Goal: Transaction & Acquisition: Purchase product/service

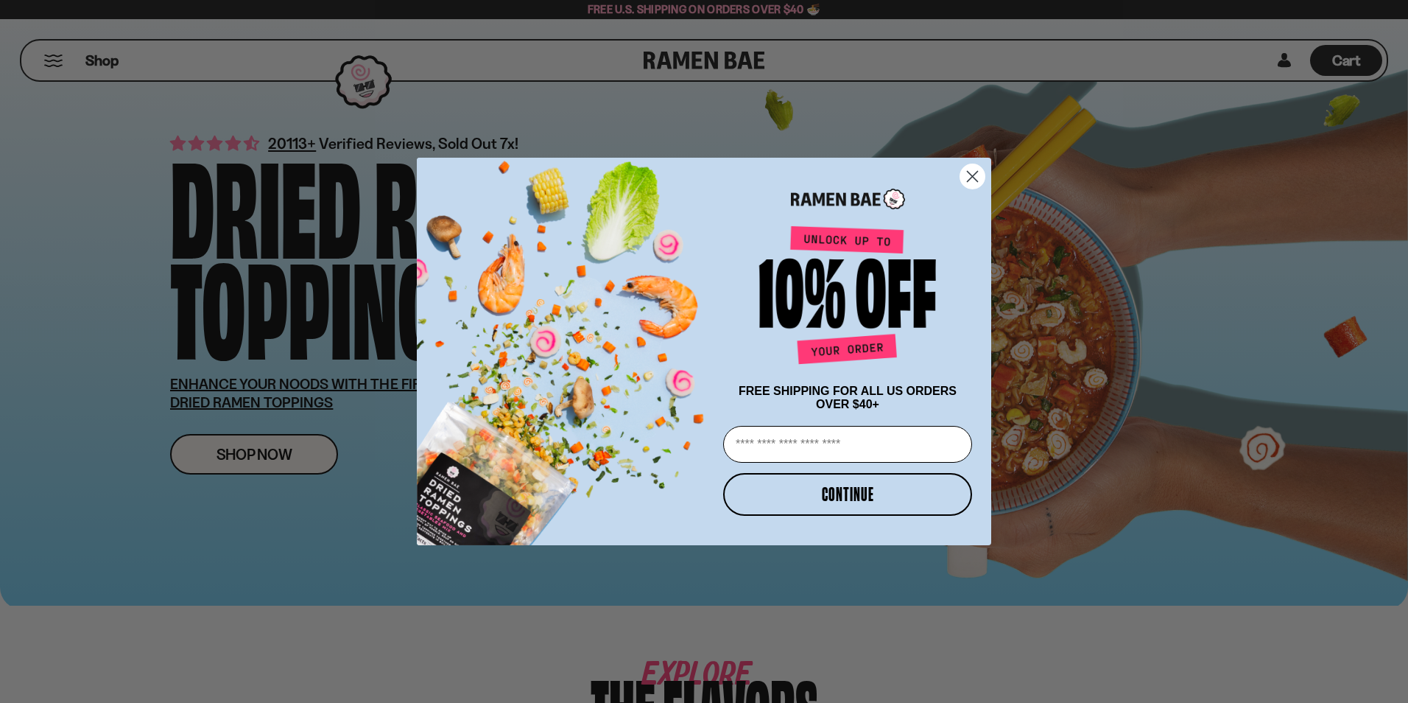
click at [968, 172] on circle "Close dialog" at bounding box center [972, 176] width 24 height 24
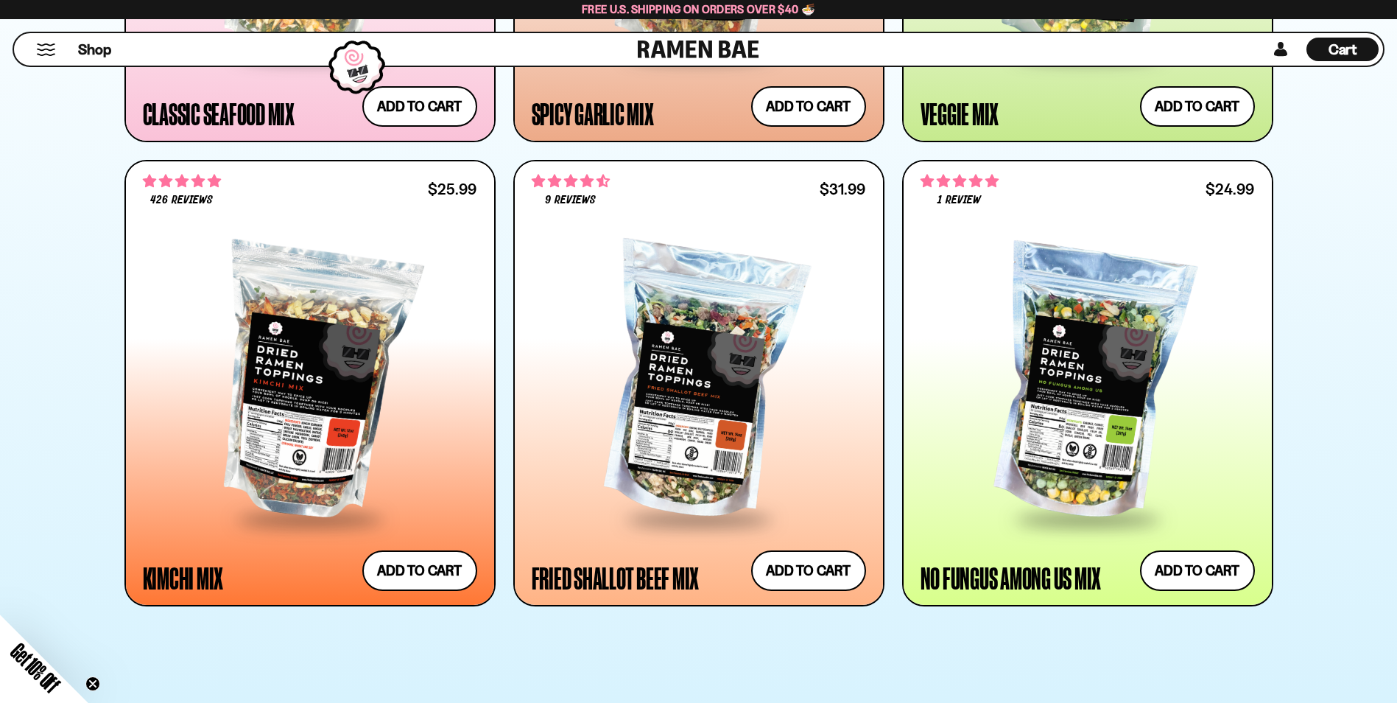
scroll to position [1178, 0]
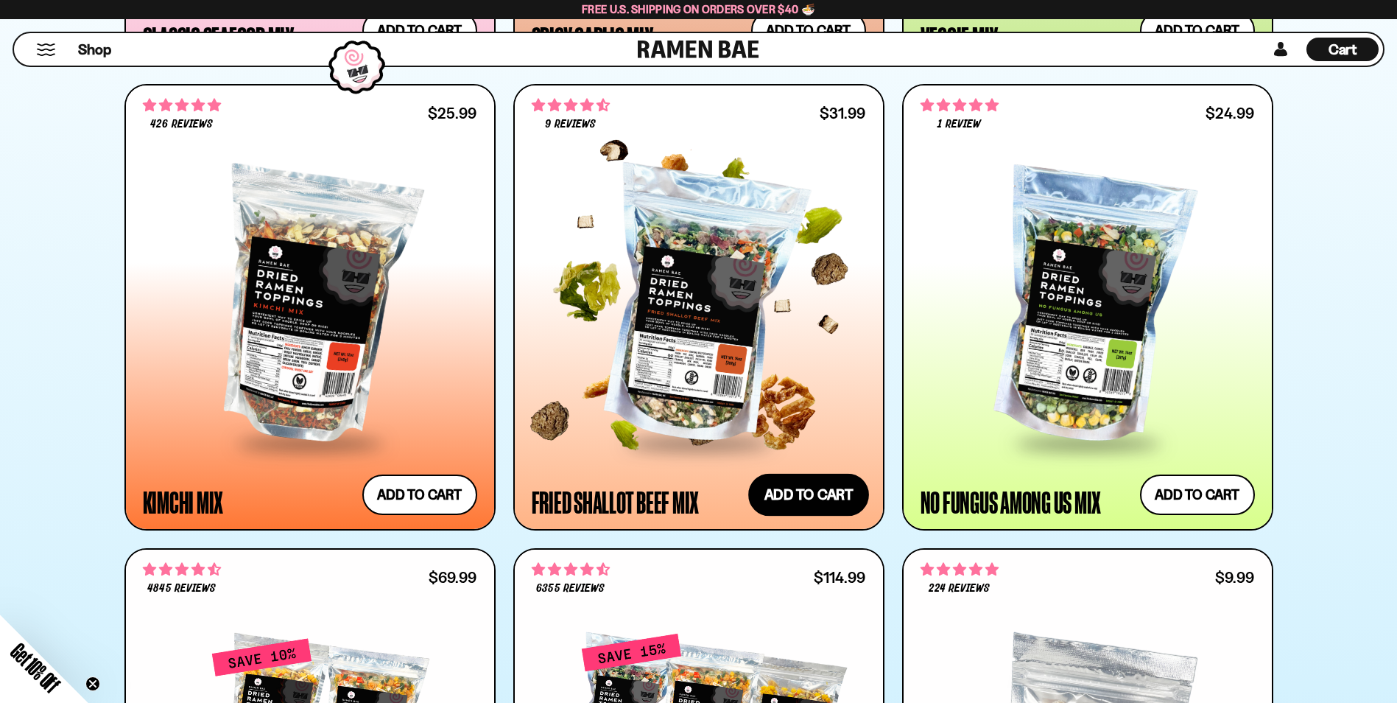
click at [831, 496] on button "Add to cart Add — Regular price $31.99 Regular price Sale price $31.99 Unit pri…" at bounding box center [808, 494] width 121 height 43
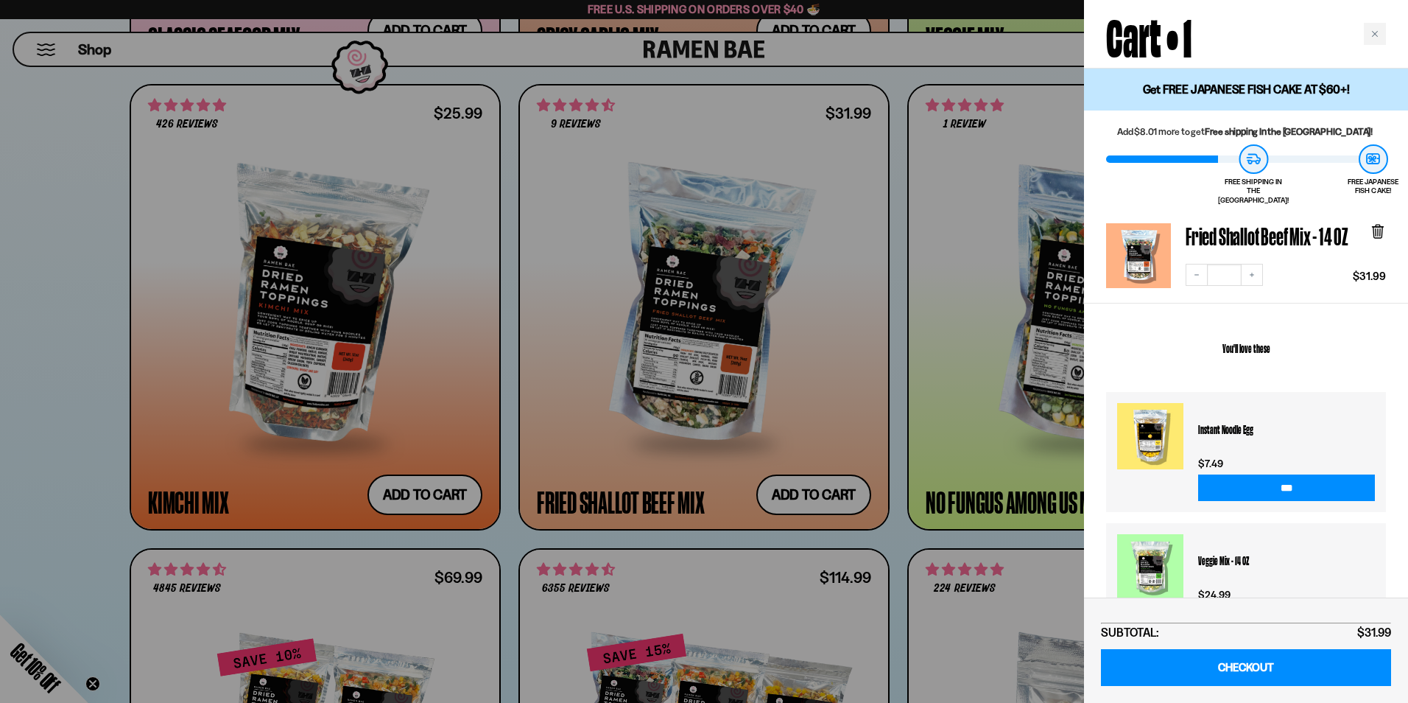
click at [18, 407] on div at bounding box center [704, 351] width 1408 height 703
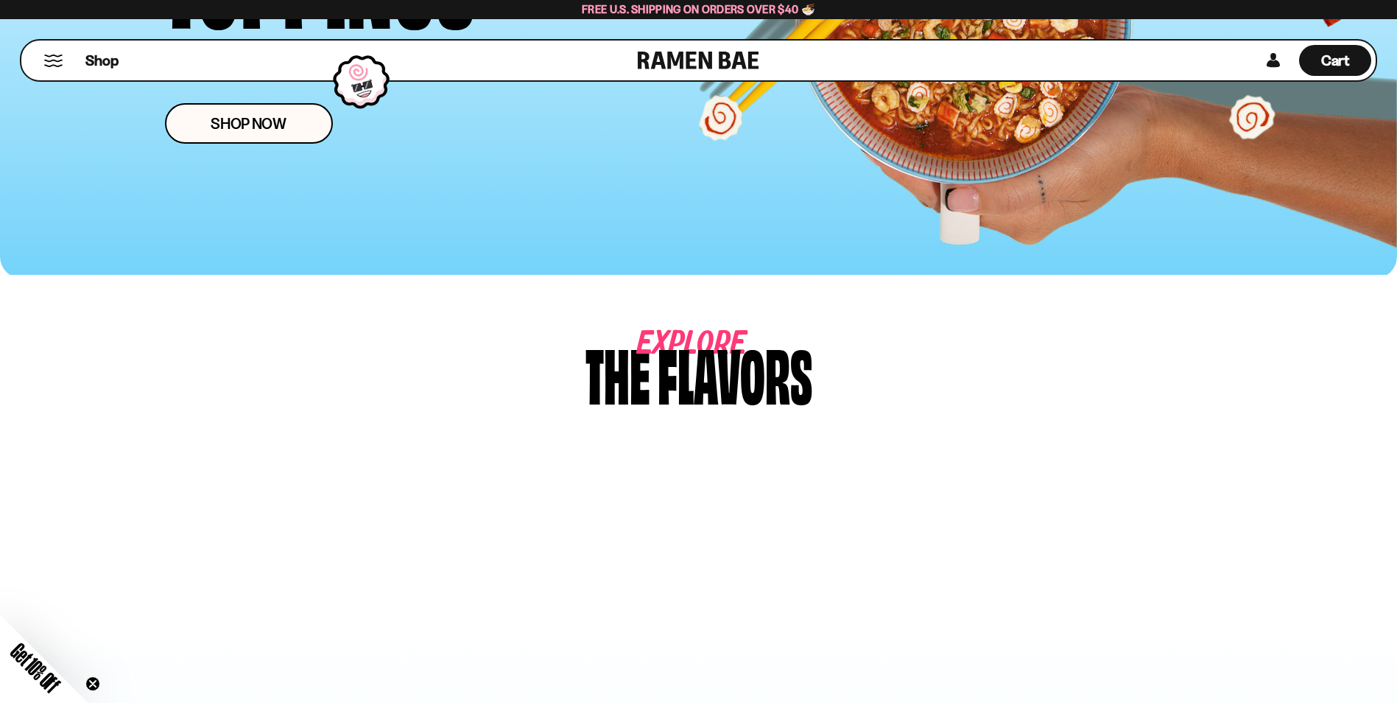
scroll to position [0, 0]
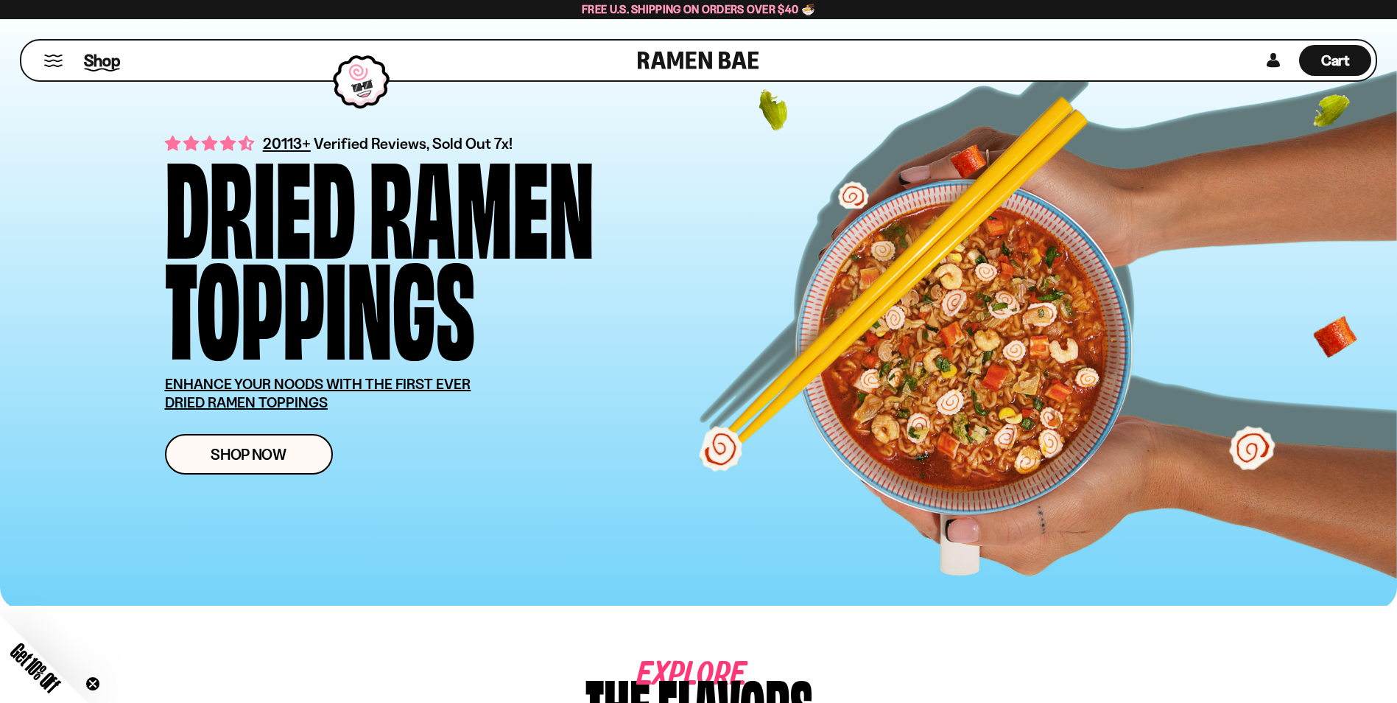
click at [102, 64] on span "Shop" at bounding box center [102, 60] width 36 height 22
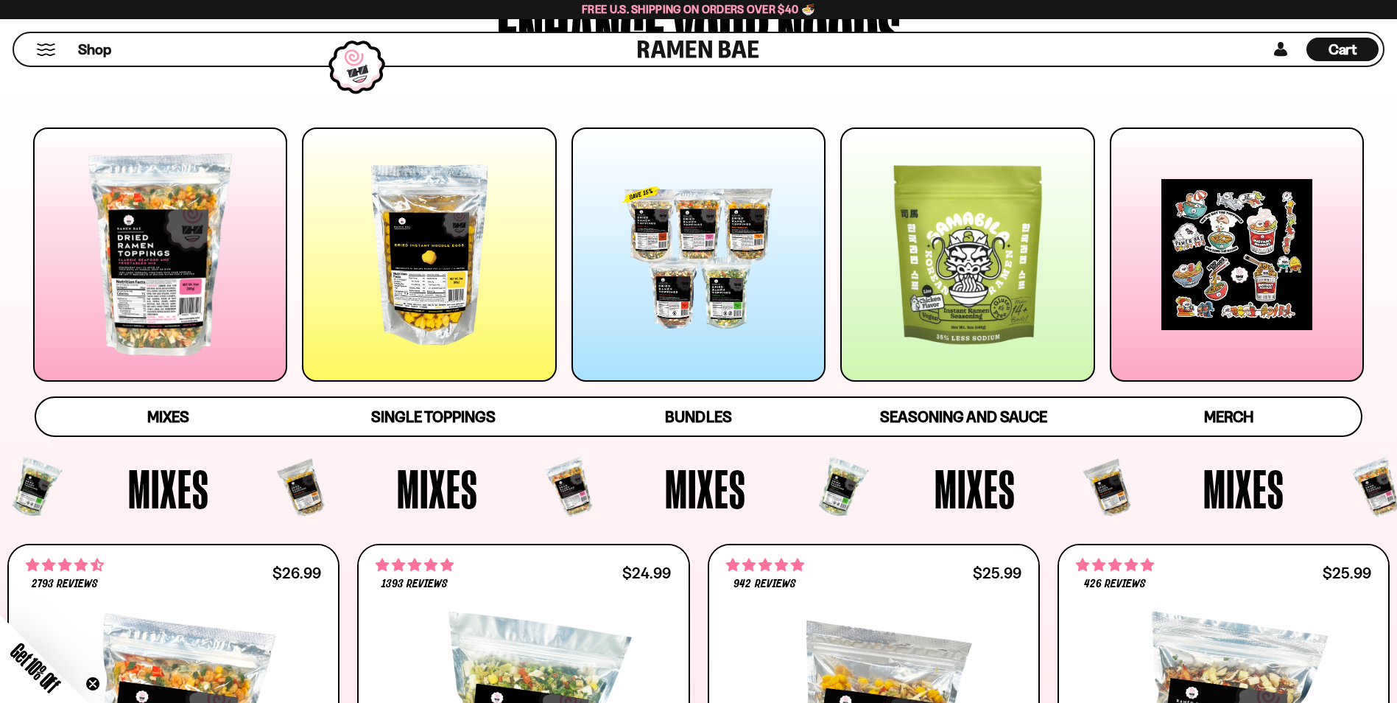
scroll to position [147, 0]
click at [1362, 52] on div "Cart D0381C2F-513E-4F90-8A41-6F0A75DCBAAA" at bounding box center [1342, 50] width 72 height 24
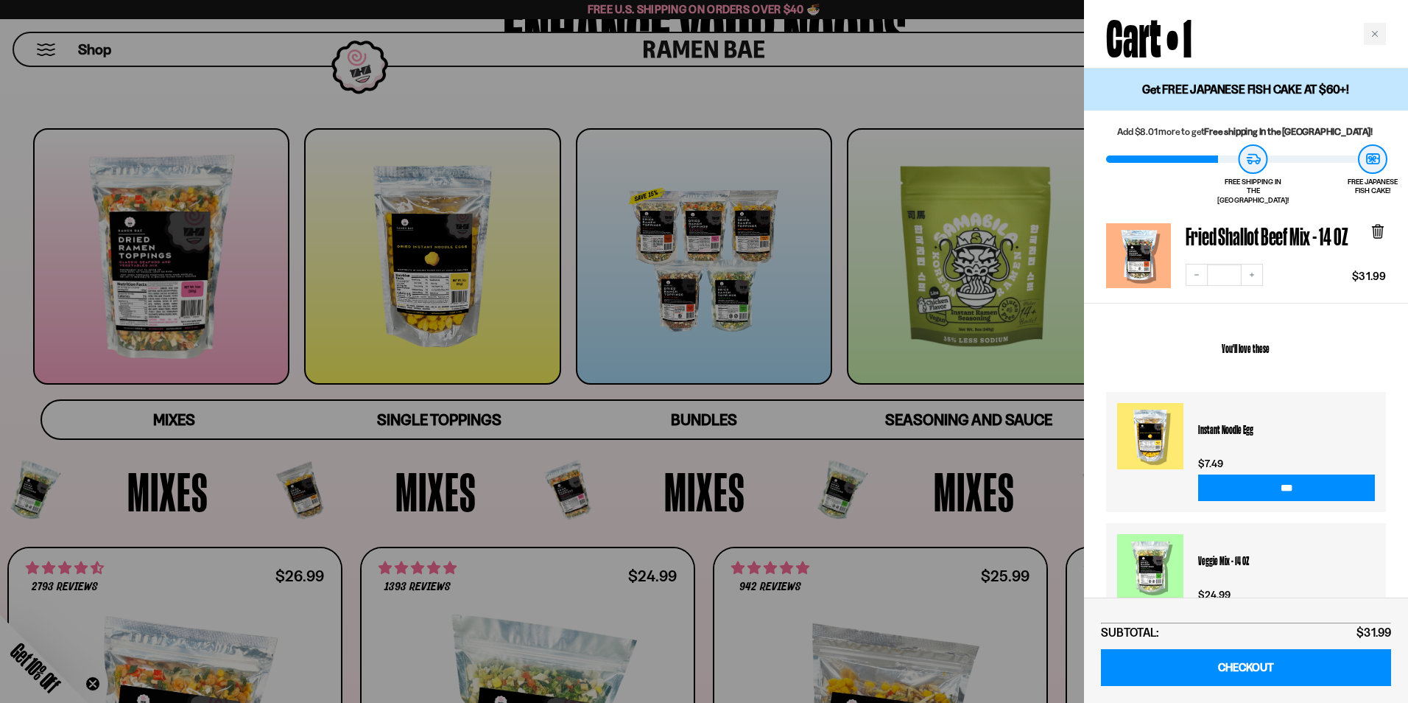
click at [1007, 118] on div at bounding box center [704, 351] width 1408 height 703
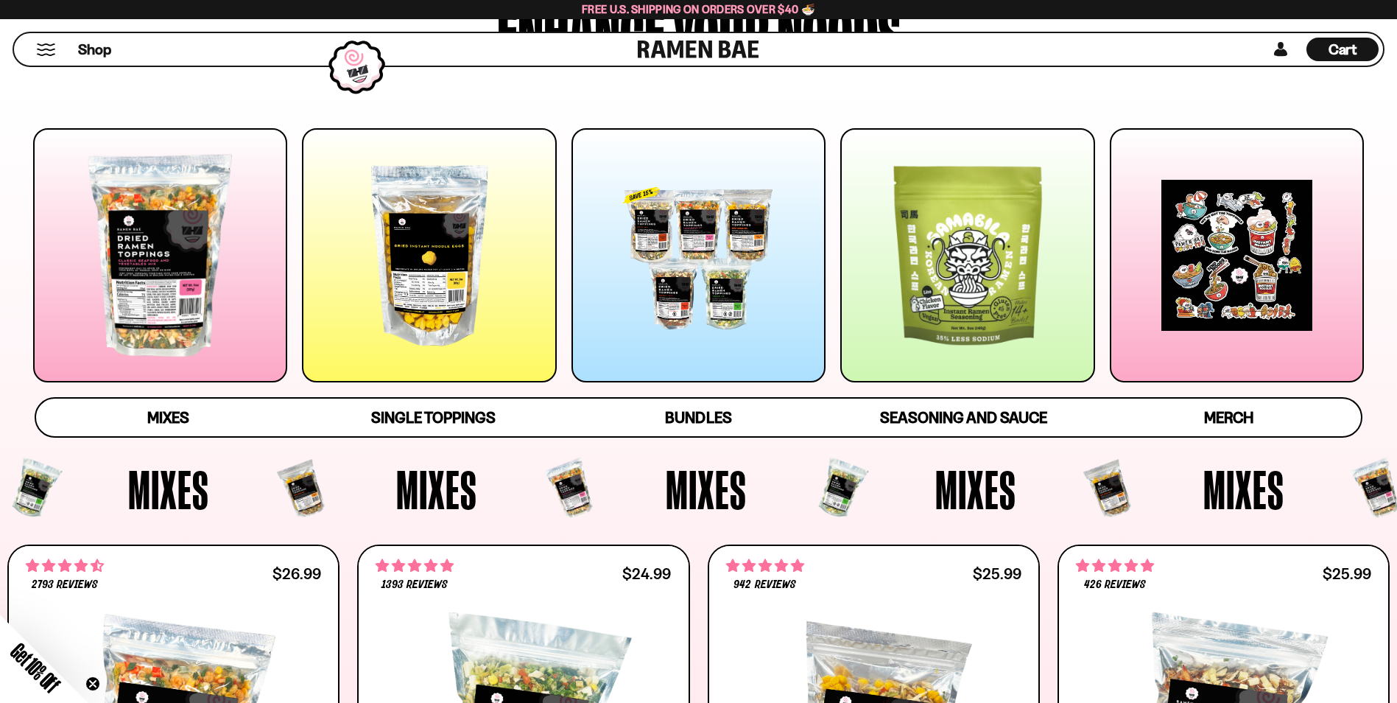
click at [997, 230] on div at bounding box center [967, 255] width 254 height 254
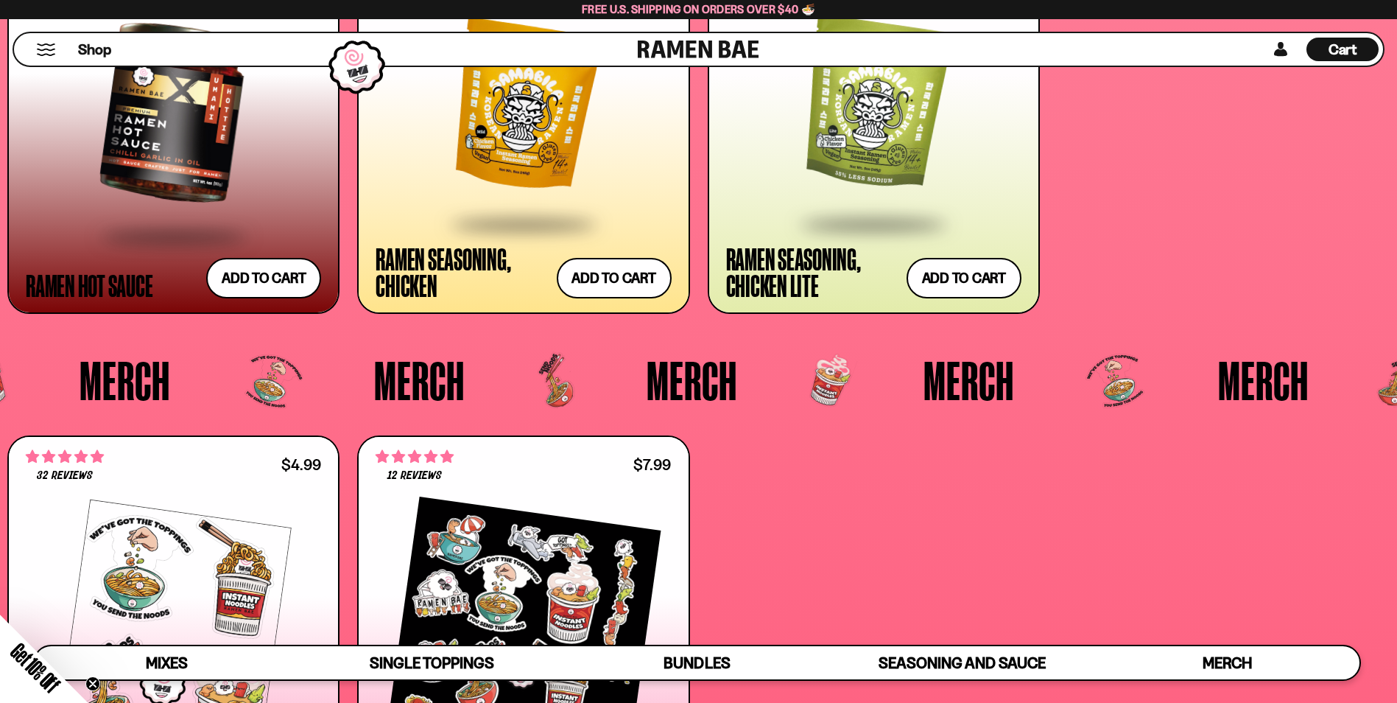
scroll to position [4403, 0]
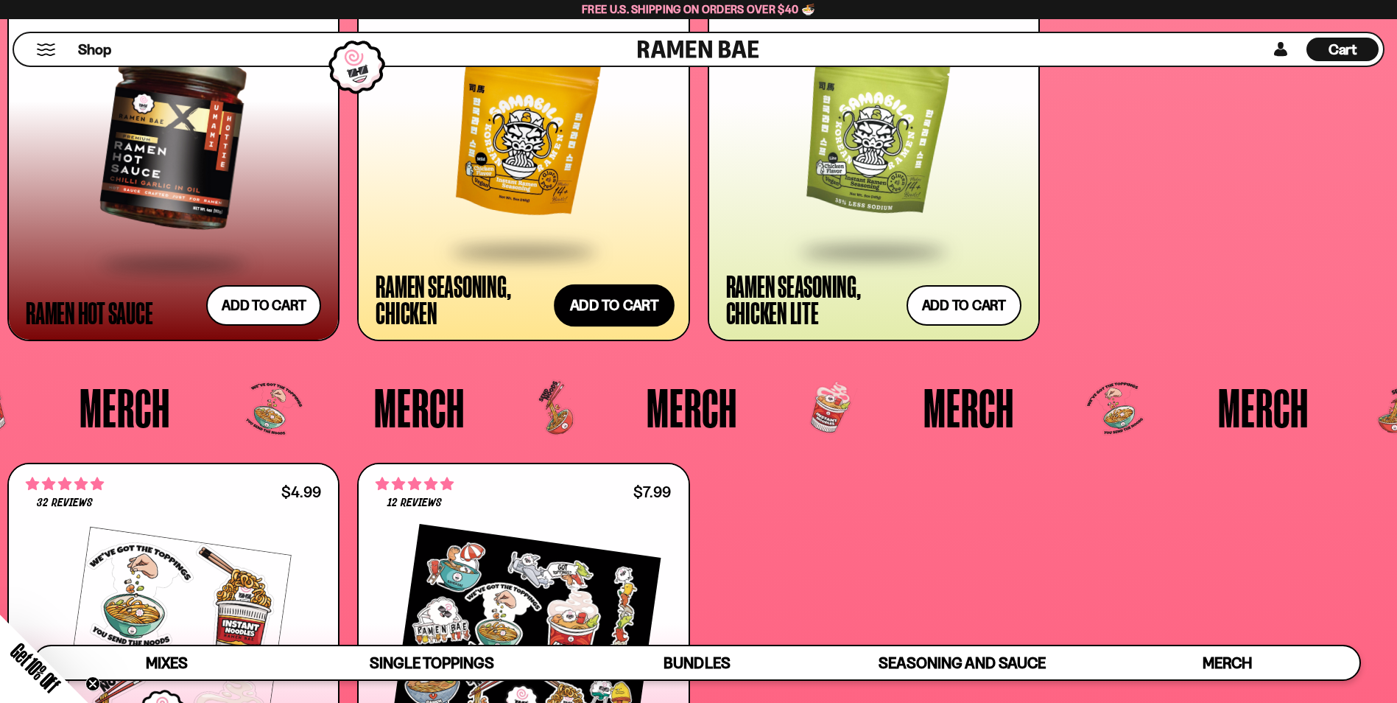
click at [619, 296] on button "Add to cart Add — Regular price $14.99 Regular price Sale price $14.99 Unit pri…" at bounding box center [614, 305] width 121 height 43
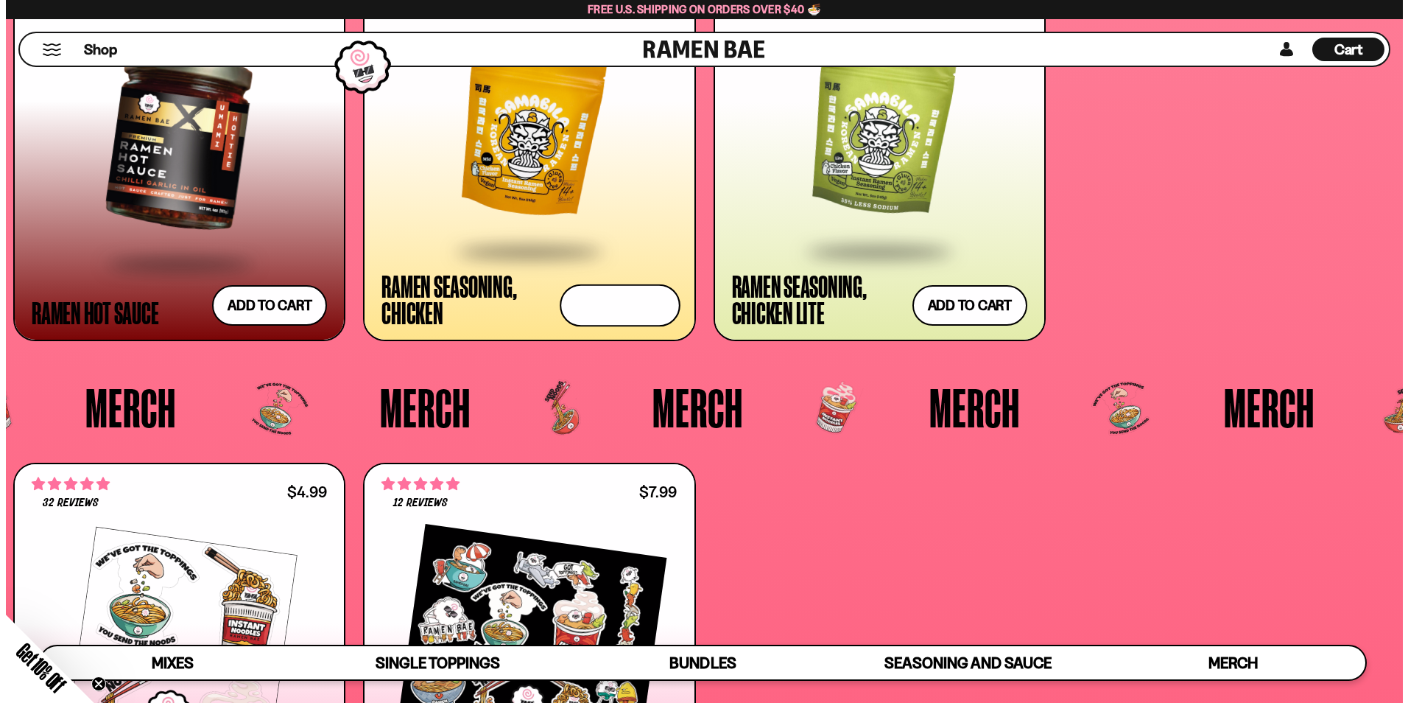
scroll to position [4432, 0]
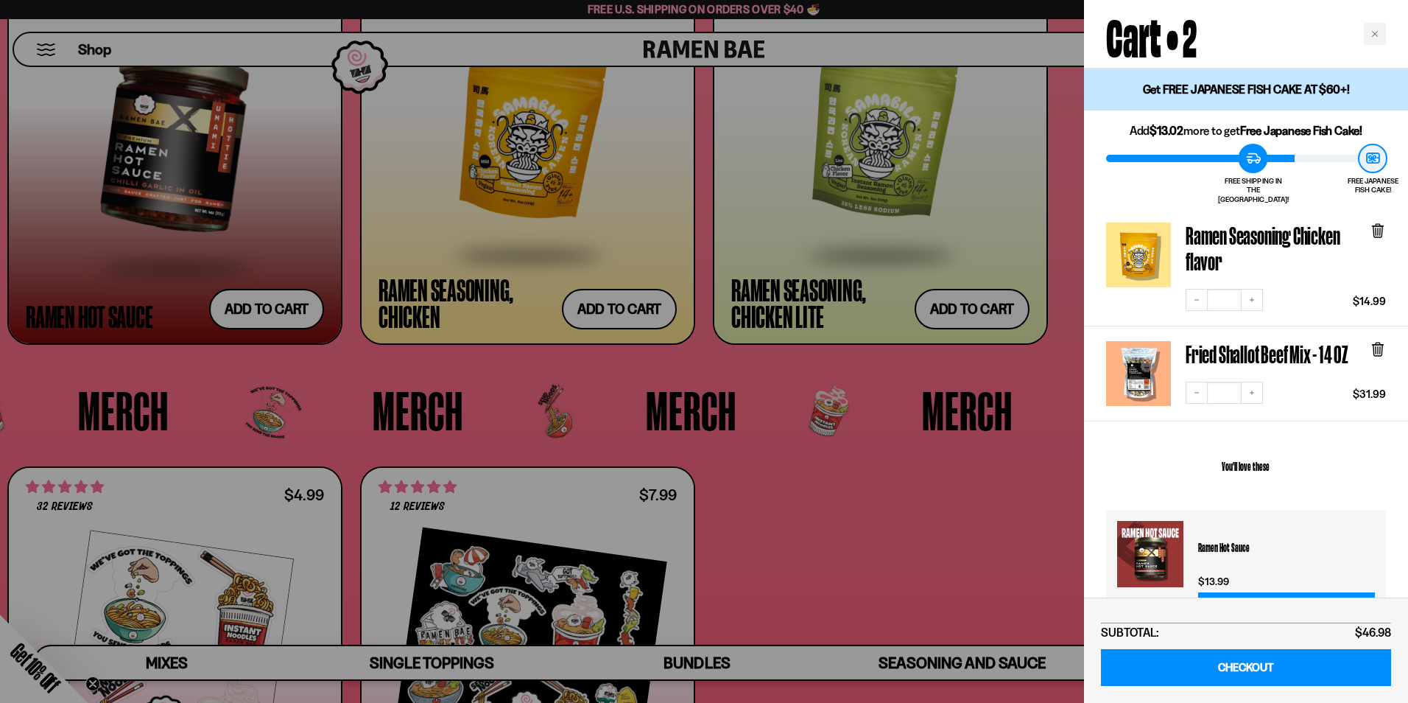
click at [890, 504] on div at bounding box center [704, 351] width 1408 height 703
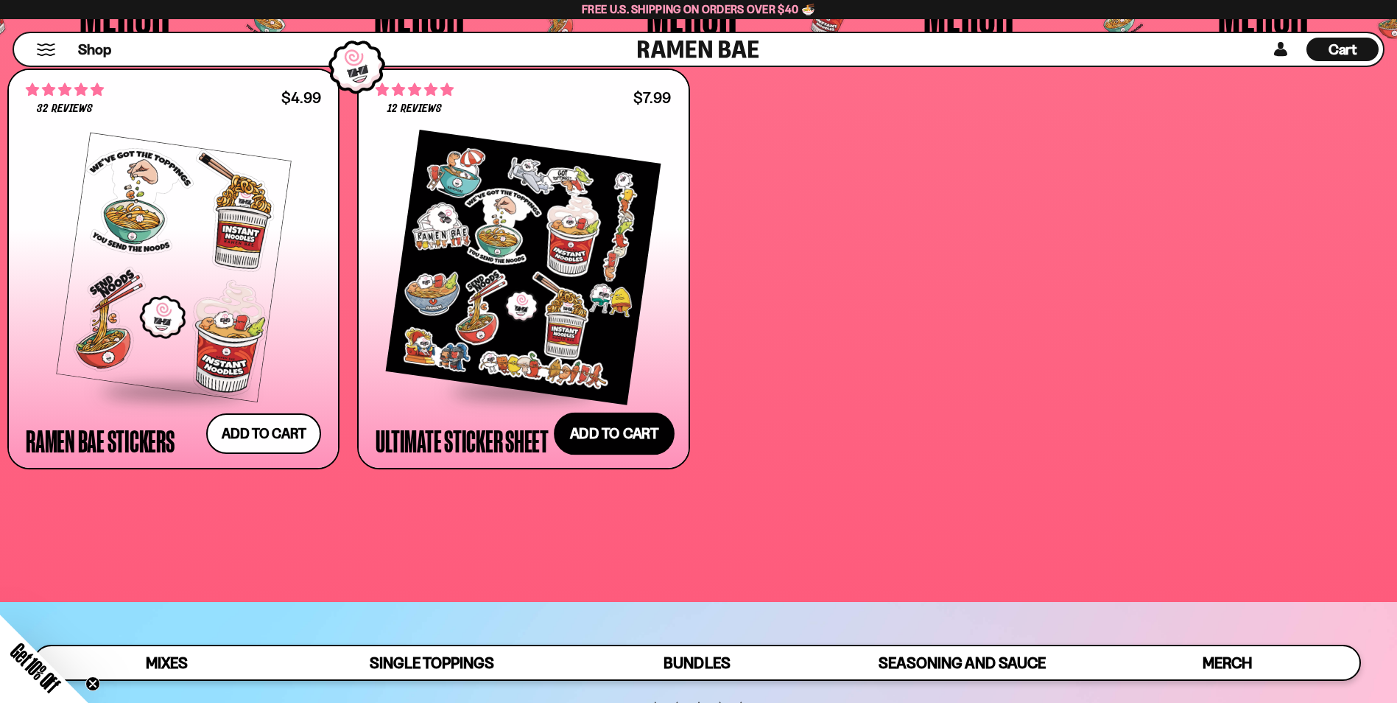
scroll to position [4771, 0]
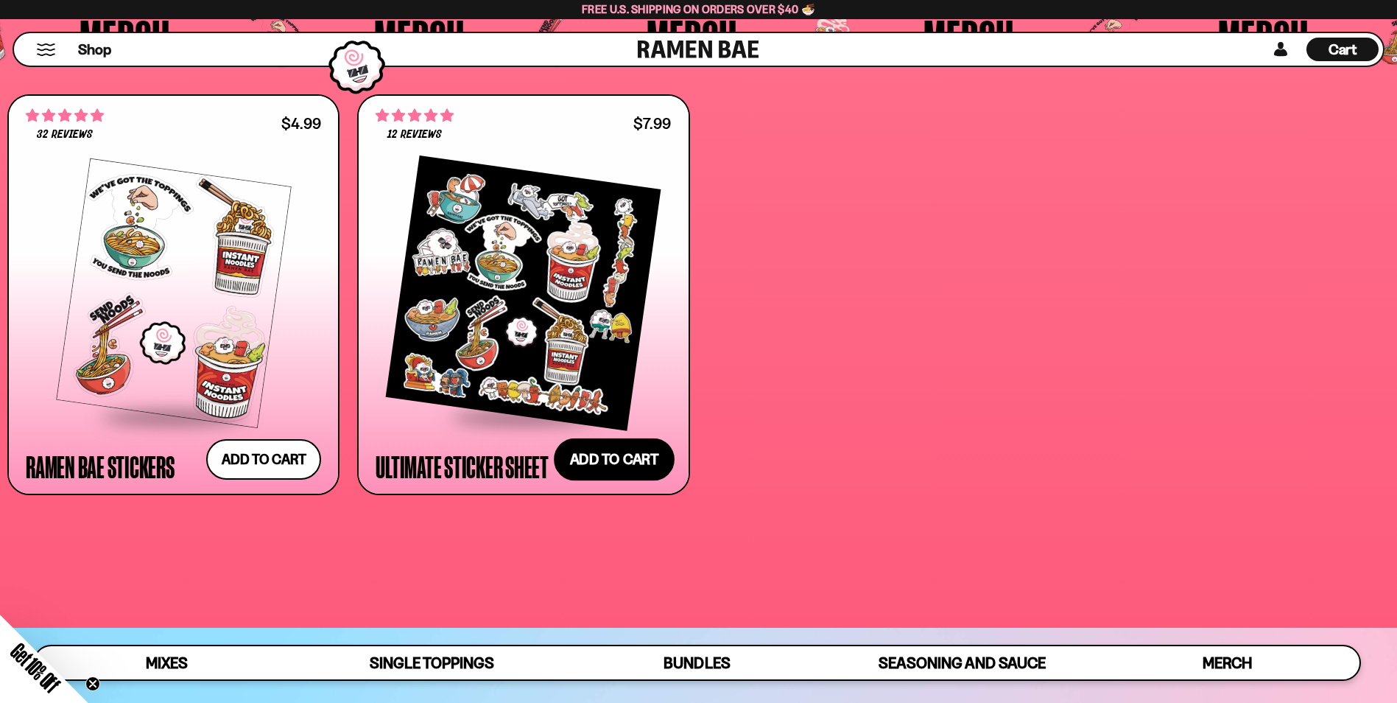
click at [616, 476] on button "Add to cart Add — Regular price $7.99 Regular price Sale price $7.99 Unit price…" at bounding box center [614, 458] width 121 height 43
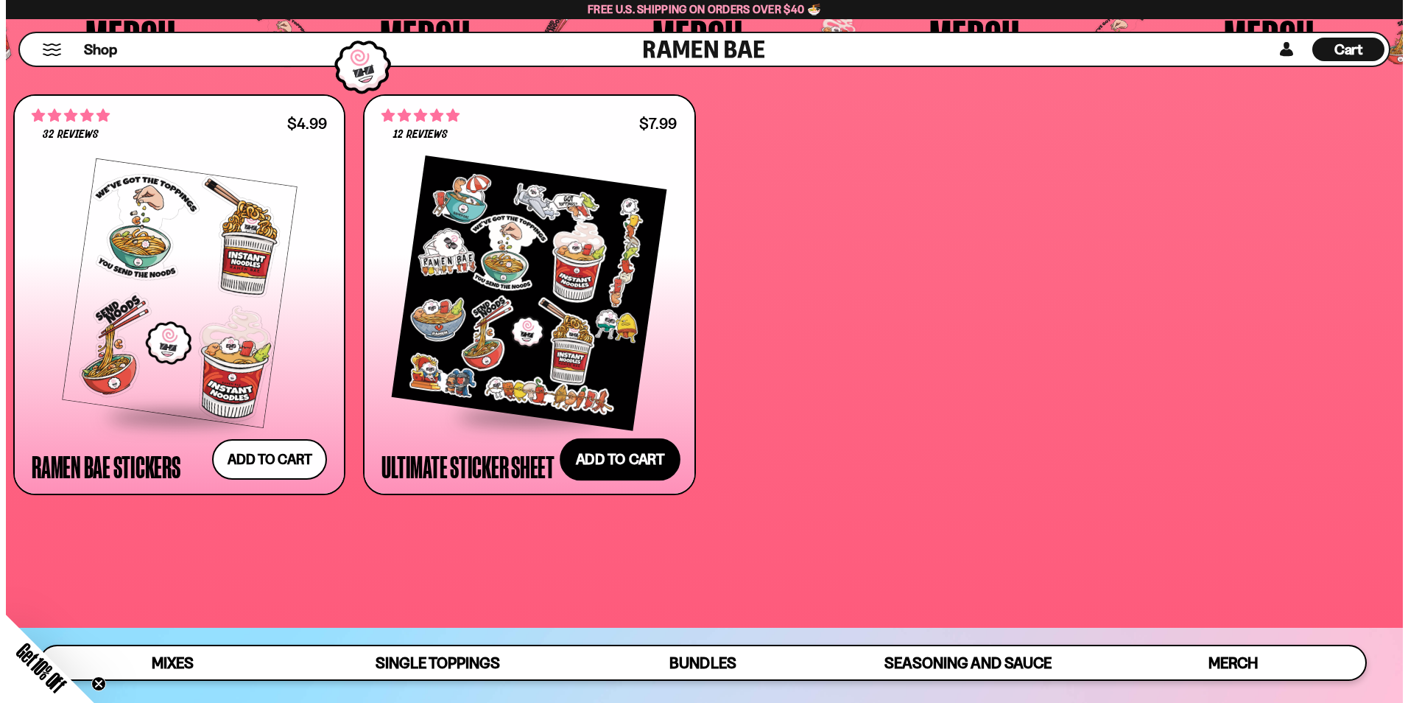
scroll to position [4803, 0]
